Goal: Transaction & Acquisition: Purchase product/service

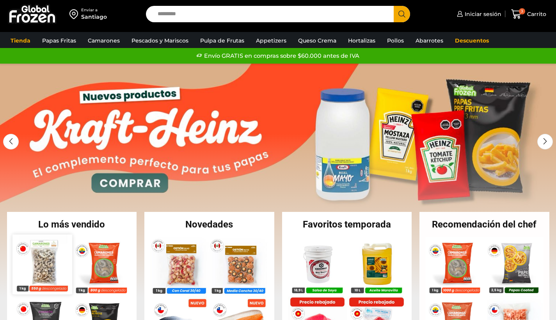
click at [35, 266] on img at bounding box center [41, 264] width 59 height 59
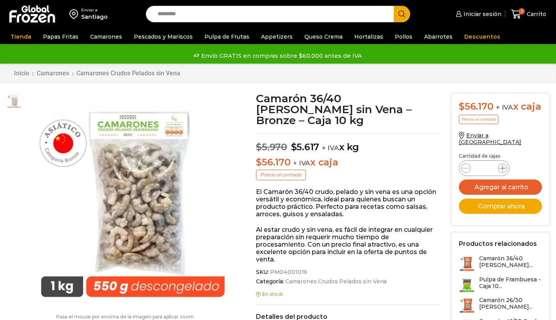
click at [502, 165] on icon at bounding box center [503, 168] width 6 height 6
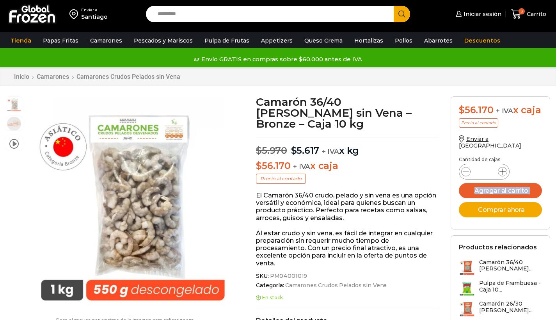
type input "*"
click at [508, 183] on button "Agregar al carrito" at bounding box center [500, 190] width 83 height 15
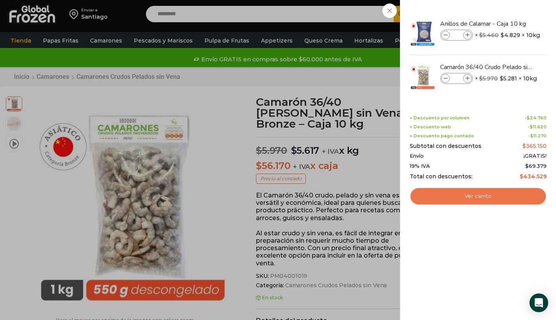
click at [484, 200] on link "Ver carrito" at bounding box center [478, 196] width 137 height 18
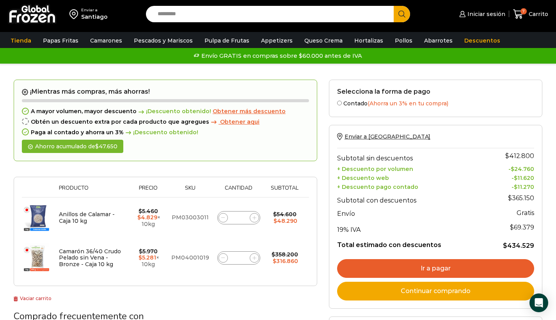
click at [221, 217] on icon at bounding box center [223, 218] width 4 height 4
type input "*"
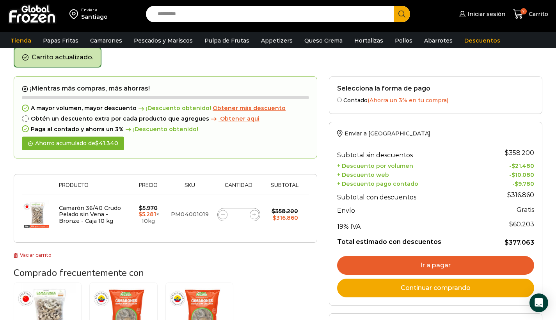
scroll to position [40, 0]
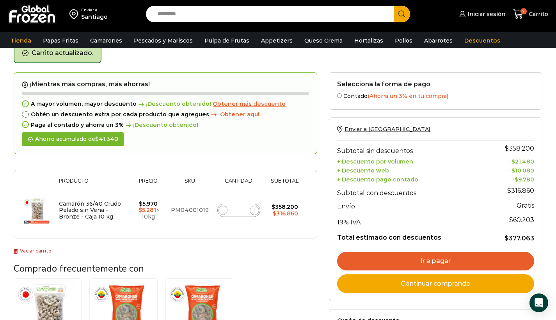
click at [224, 209] on icon at bounding box center [223, 211] width 4 height 4
type input "*"
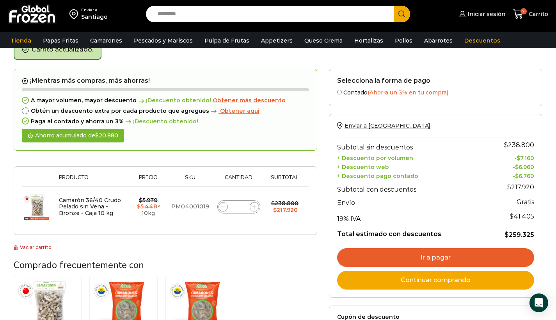
scroll to position [44, 0]
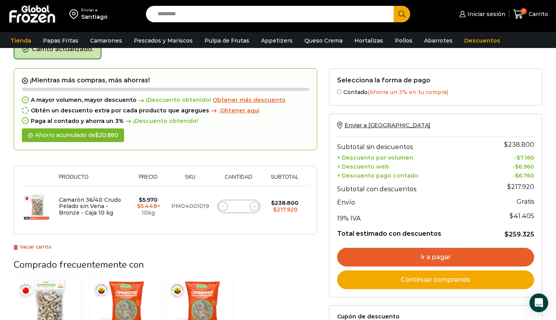
click at [255, 207] on span at bounding box center [254, 206] width 9 height 9
type input "*"
drag, startPoint x: 156, startPoint y: 205, endPoint x: 139, endPoint y: 205, distance: 16.8
click at [139, 205] on ins "$ 5.281" at bounding box center [146, 206] width 19 height 7
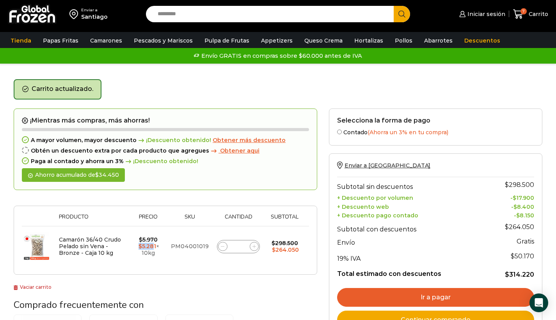
click at [174, 15] on input "Search input" at bounding box center [272, 14] width 237 height 16
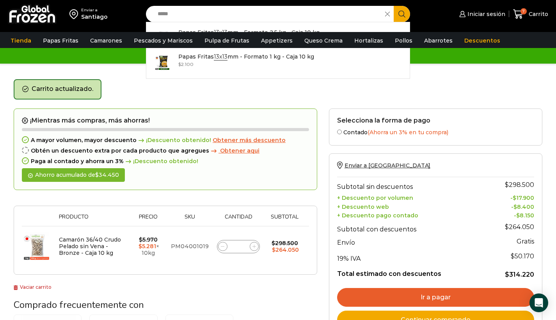
type input "*****"
click at [402, 14] on button "Search" at bounding box center [402, 14] width 16 height 16
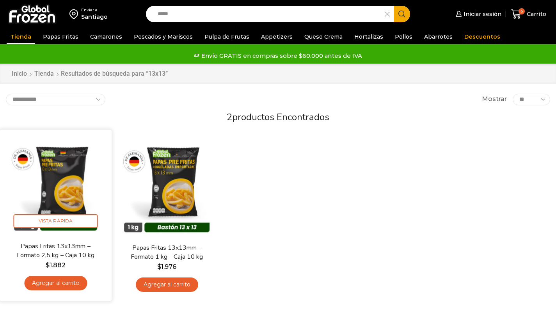
click at [75, 285] on link "Agregar al carrito" at bounding box center [55, 283] width 63 height 14
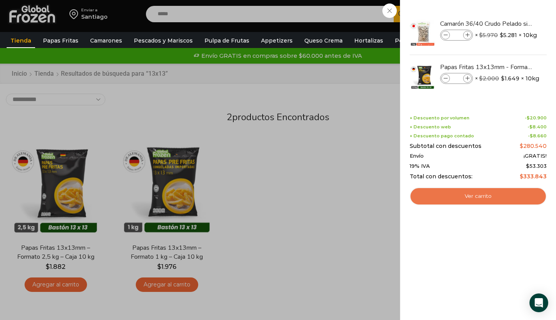
click at [498, 195] on link "Ver carrito" at bounding box center [478, 196] width 137 height 18
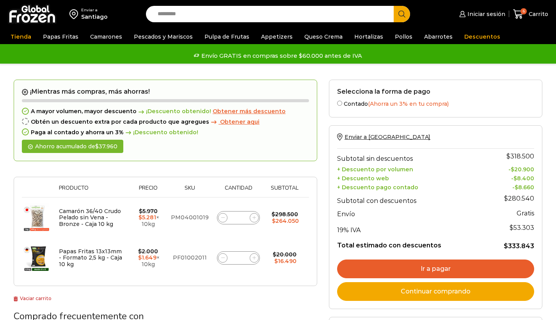
click at [252, 255] on span at bounding box center [254, 257] width 9 height 9
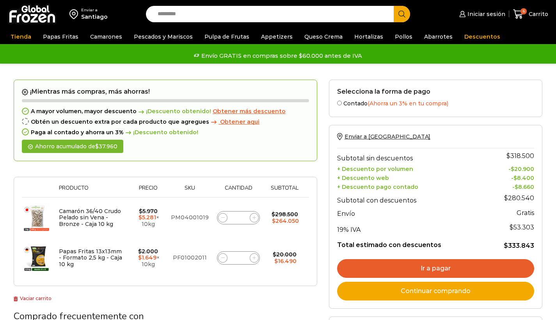
click at [252, 255] on span at bounding box center [254, 257] width 9 height 9
type input "*"
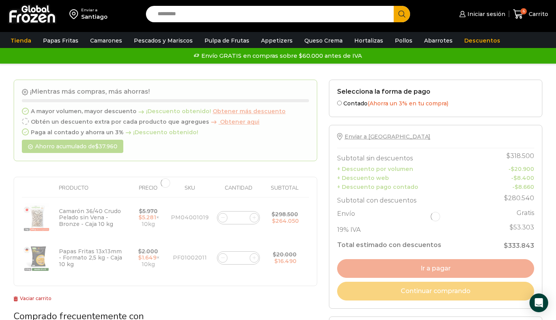
click at [252, 255] on div at bounding box center [166, 183] width 304 height 207
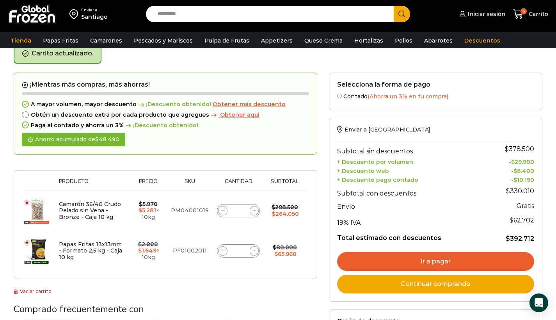
scroll to position [40, 0]
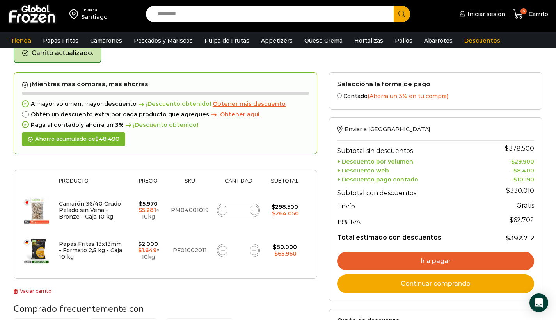
click at [253, 250] on icon at bounding box center [255, 251] width 4 height 4
type input "*"
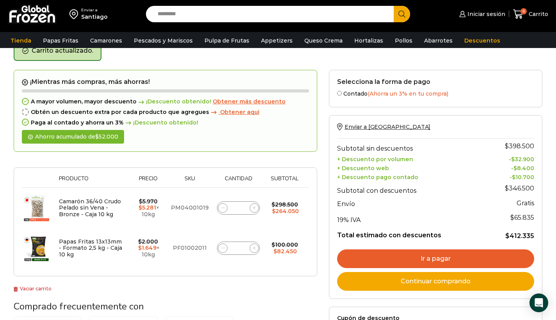
scroll to position [41, 0]
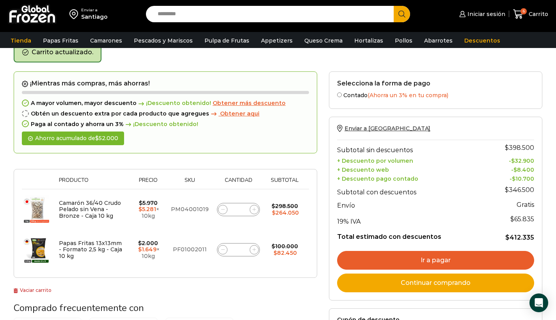
click at [184, 13] on input "Search input" at bounding box center [272, 14] width 237 height 16
type input "*****"
click at [402, 14] on button "Search" at bounding box center [402, 14] width 16 height 16
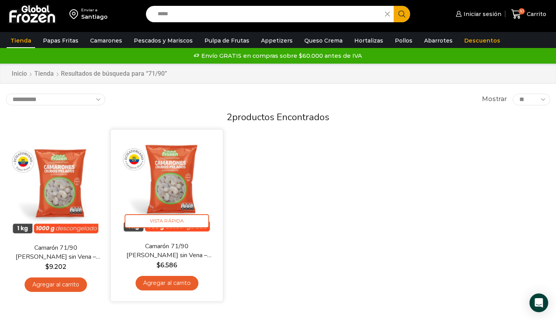
click at [175, 280] on link "Agregar al carrito" at bounding box center [167, 283] width 63 height 14
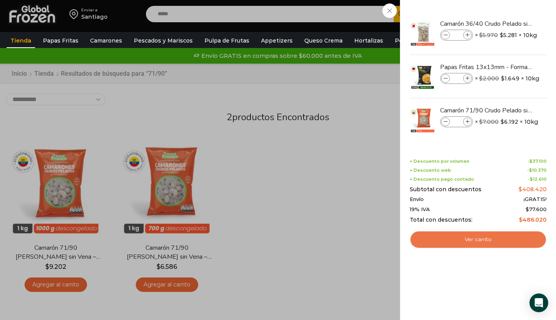
click at [481, 242] on link "Ver carrito" at bounding box center [478, 240] width 137 height 18
